Goal: Navigation & Orientation: Find specific page/section

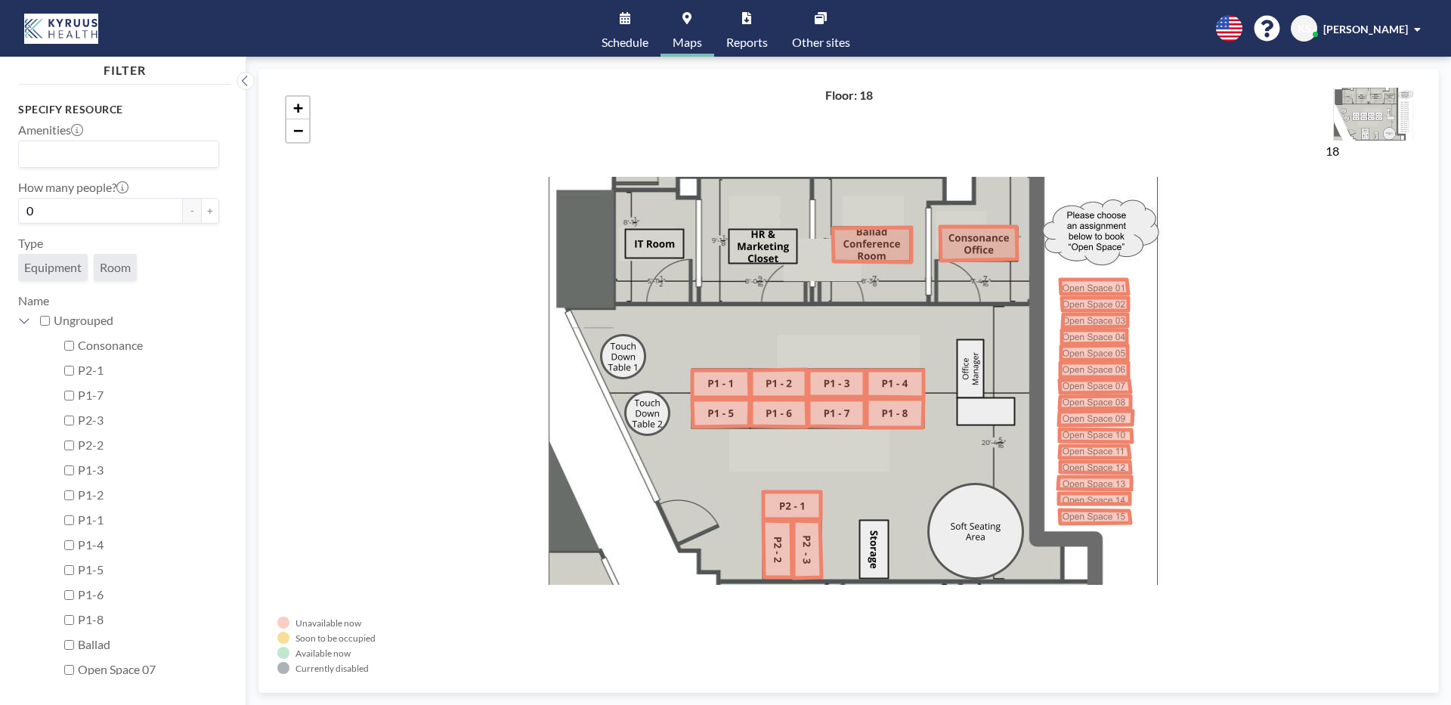
click at [744, 27] on link "Reports" at bounding box center [747, 28] width 66 height 57
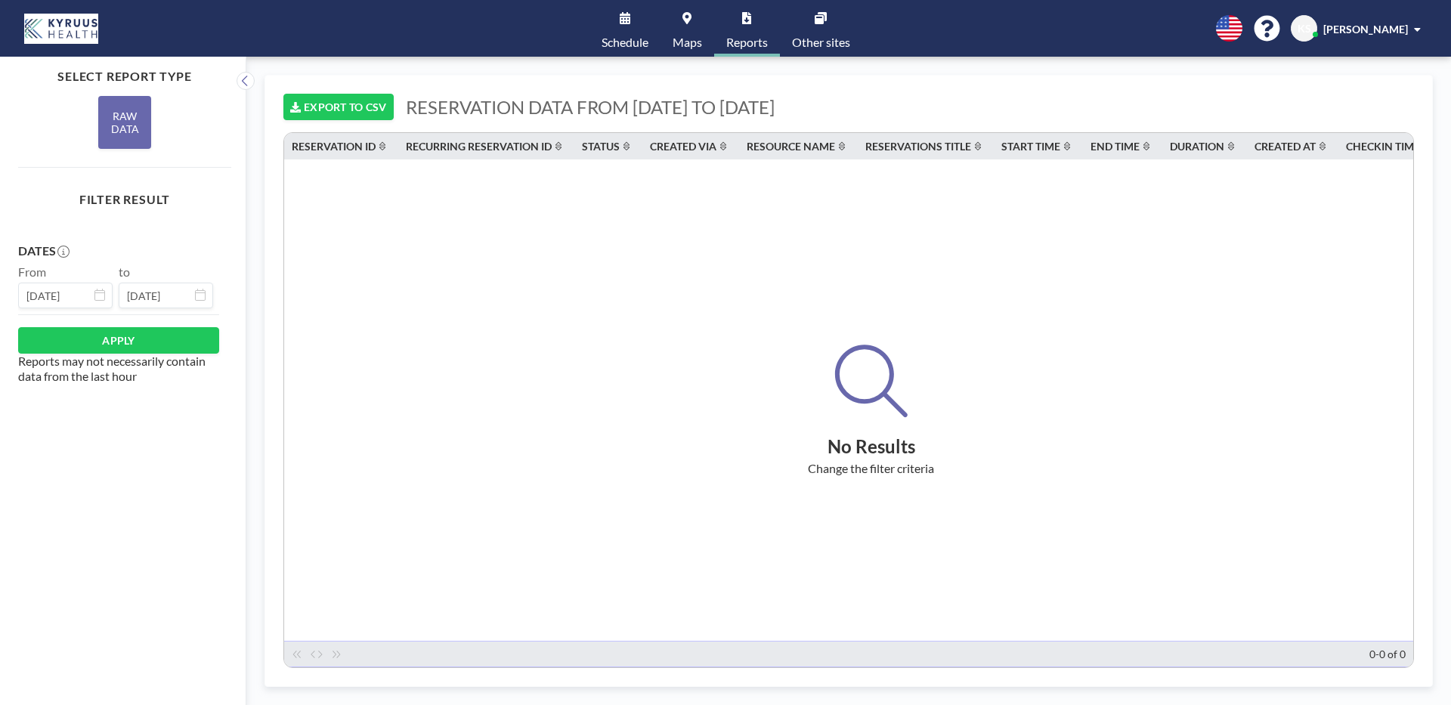
click at [125, 141] on div "RAW DATA" at bounding box center [124, 122] width 53 height 53
click at [93, 347] on button "APPLY" at bounding box center [118, 340] width 201 height 26
click at [619, 32] on link "Schedule" at bounding box center [624, 28] width 71 height 57
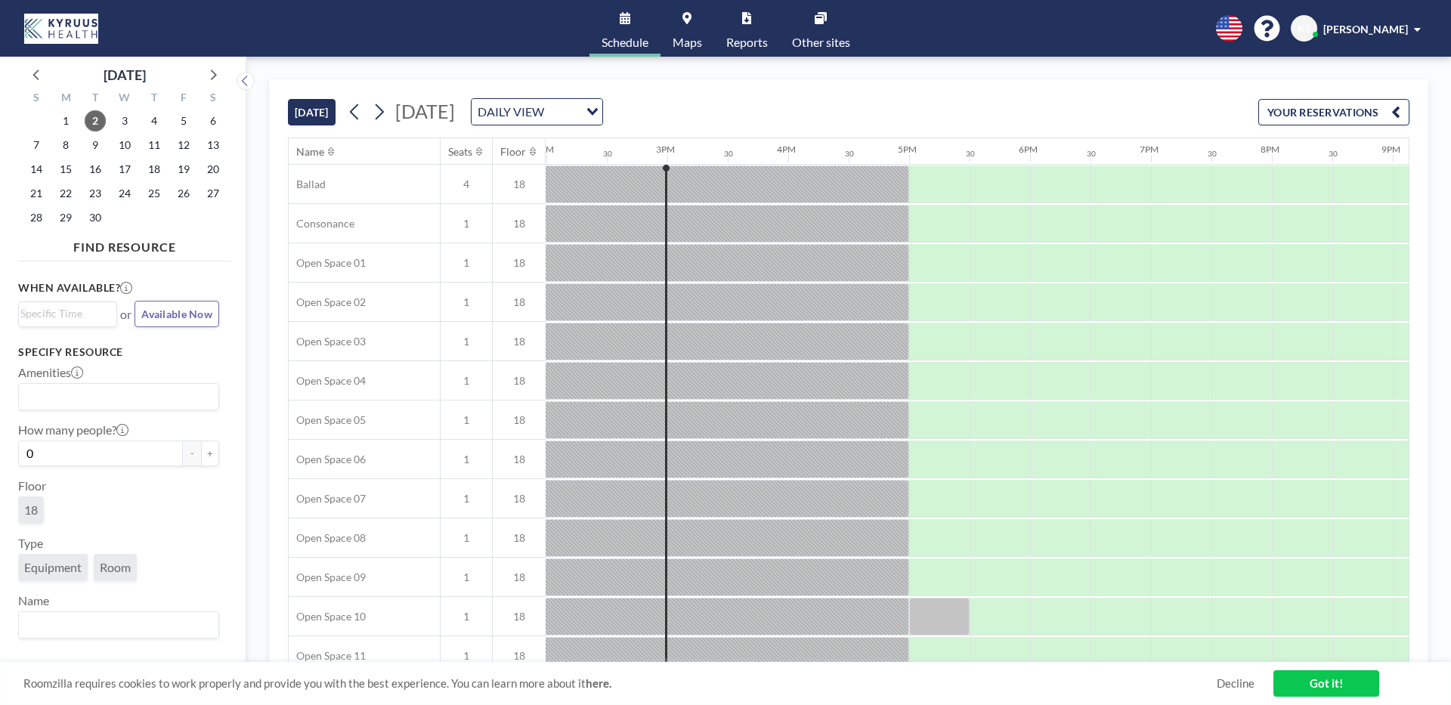
scroll to position [0, 1693]
click at [695, 126] on div "[DATE] [DATE] DAILY VIEW Loading... YOUR RESERVATIONS" at bounding box center [848, 108] width 1121 height 57
click at [380, 109] on icon at bounding box center [379, 112] width 14 height 23
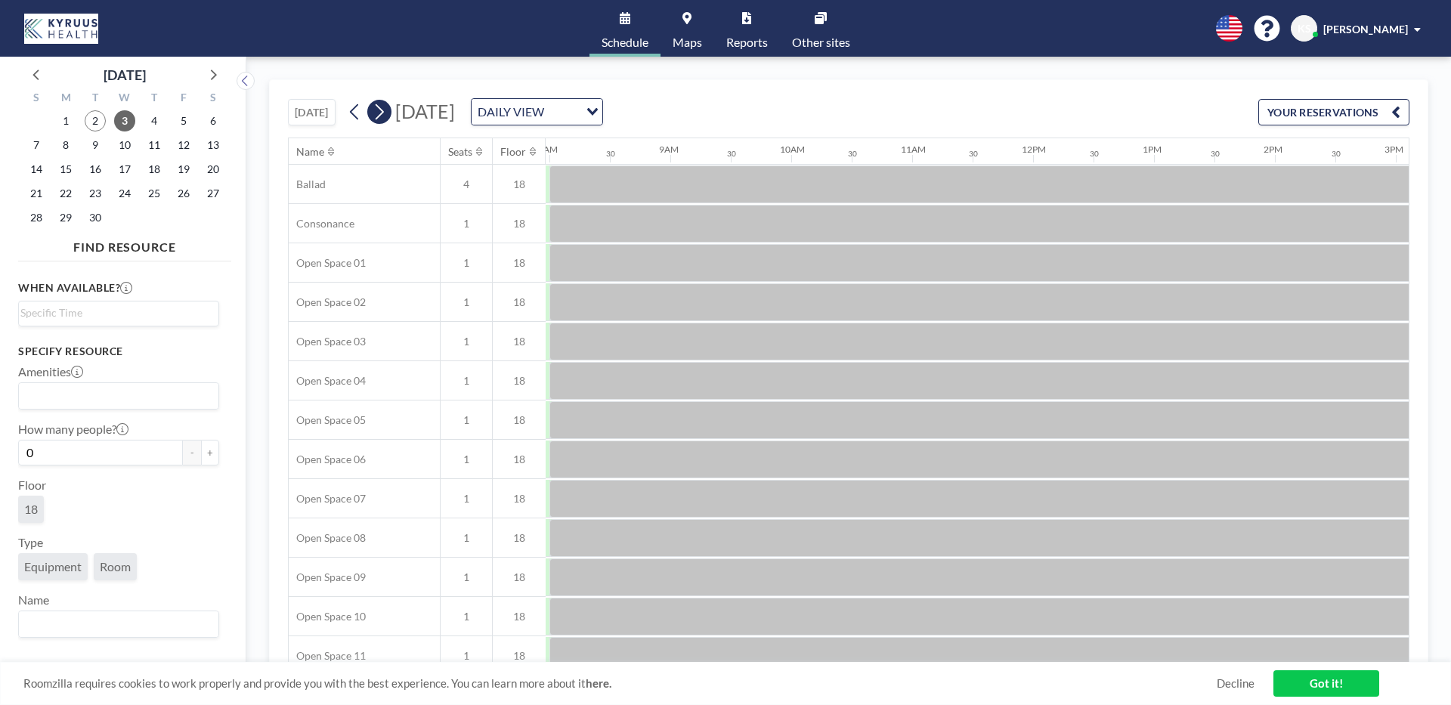
scroll to position [0, 967]
click at [380, 109] on icon at bounding box center [379, 112] width 14 height 23
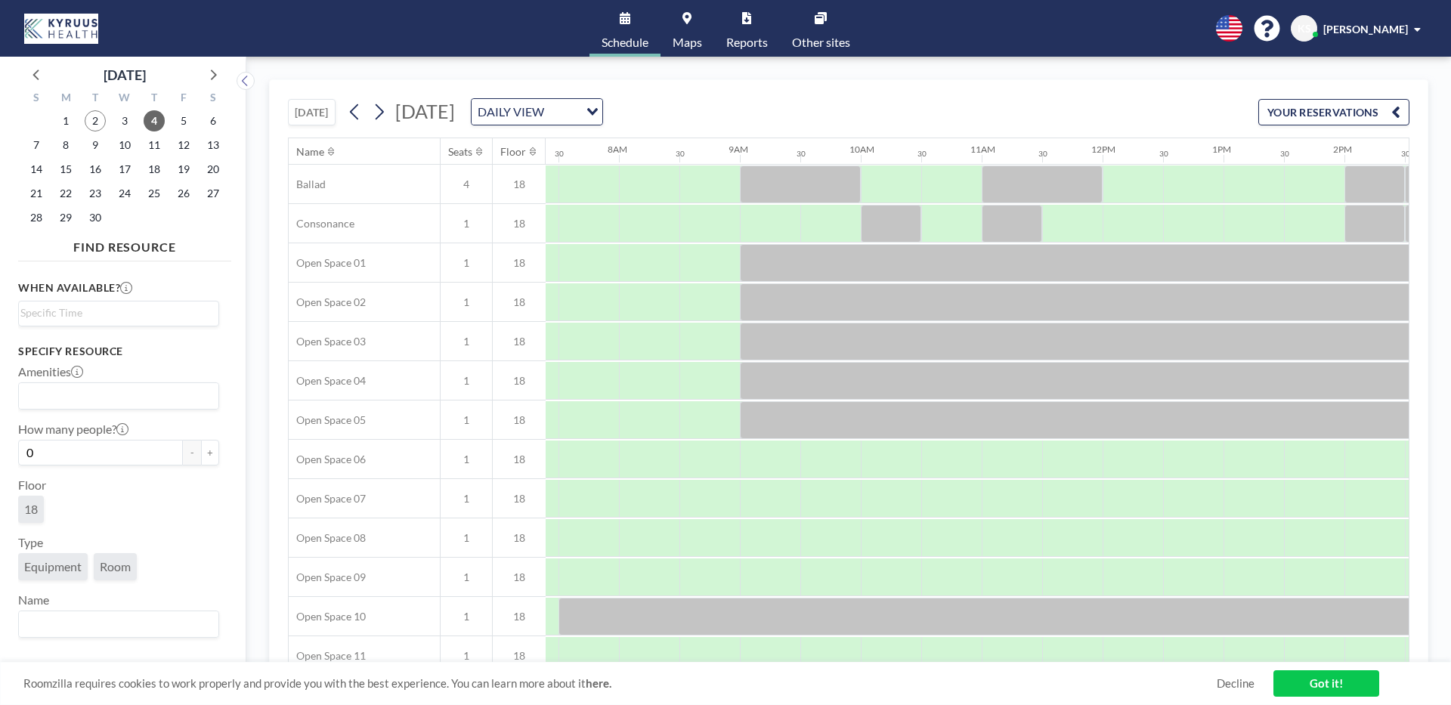
click at [579, 110] on div "DAILY VIEW" at bounding box center [525, 110] width 107 height 23
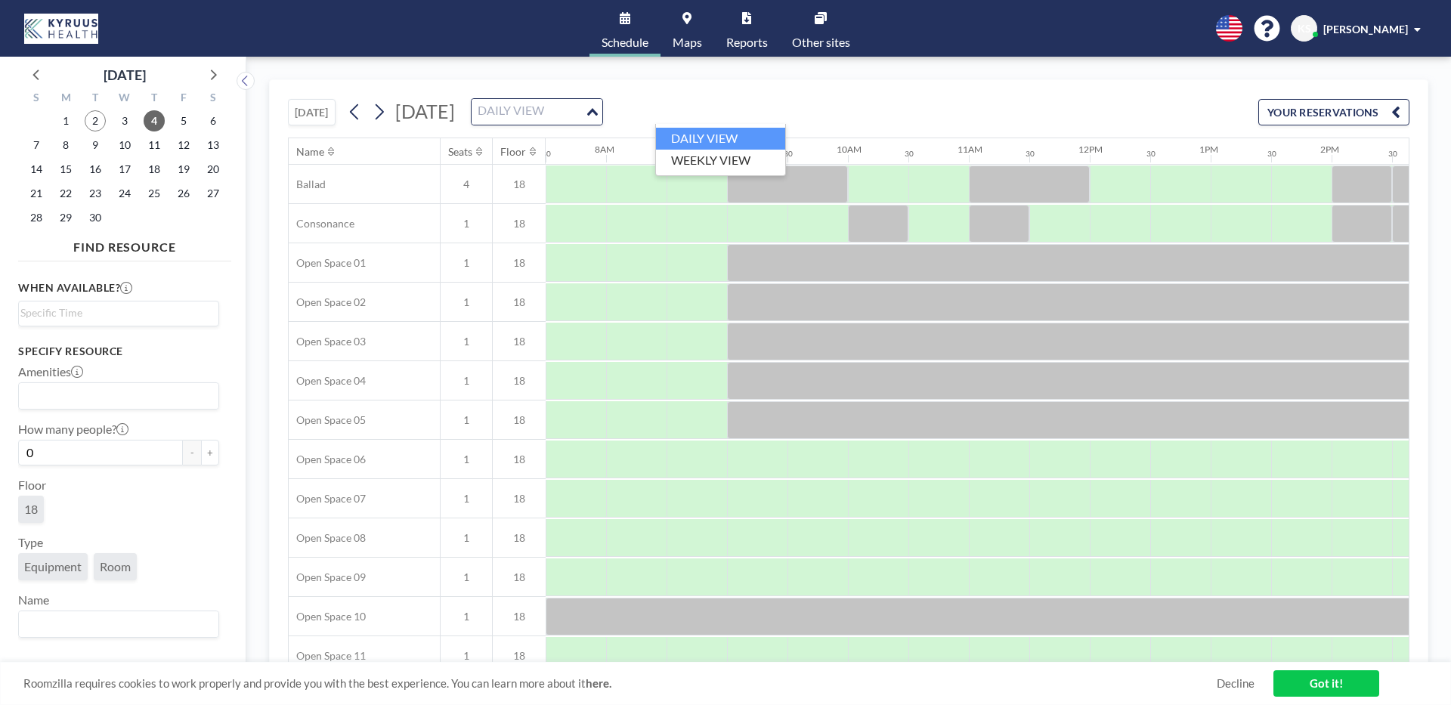
click at [995, 110] on div "[DATE] [DATE] DAILY VIEW Loading... YOUR RESERVATIONS" at bounding box center [848, 108] width 1121 height 57
